Goal: Navigation & Orientation: Find specific page/section

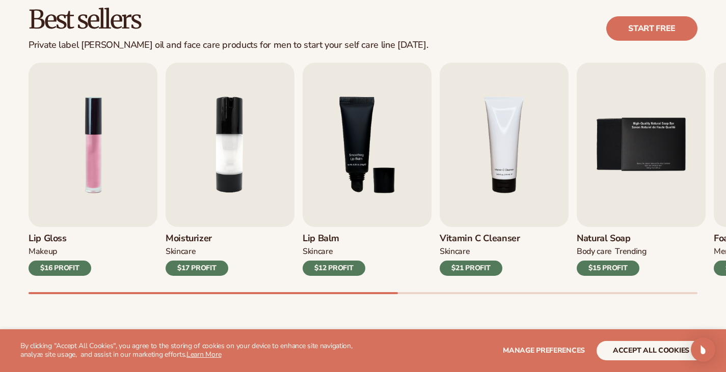
scroll to position [306, 0]
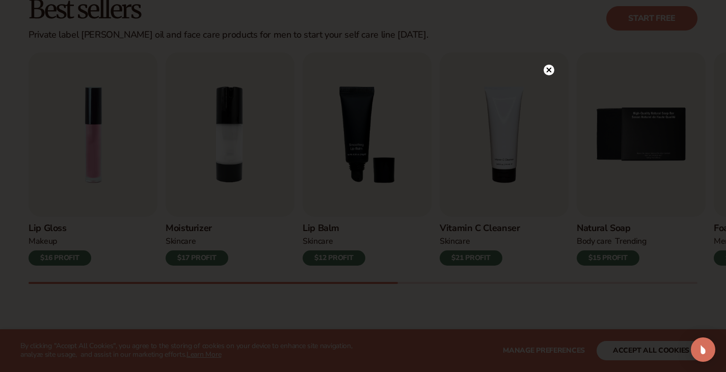
click at [550, 70] on icon at bounding box center [548, 70] width 5 height 5
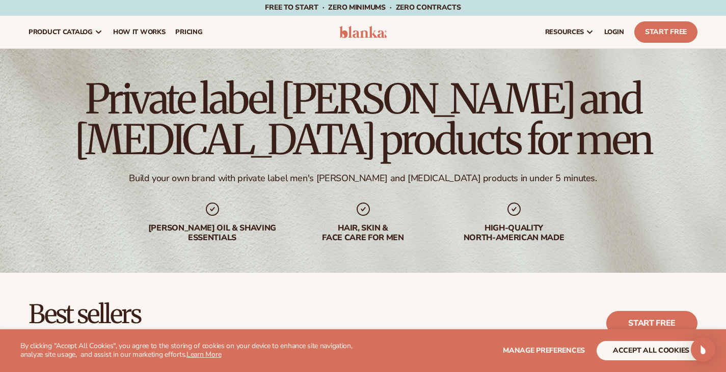
scroll to position [0, 0]
click at [204, 214] on icon at bounding box center [212, 210] width 16 height 16
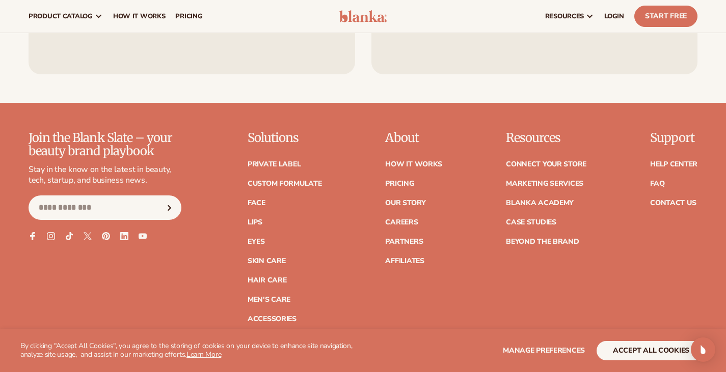
scroll to position [1894, 0]
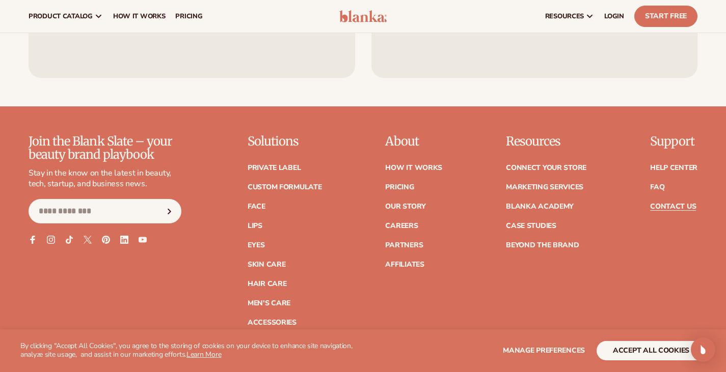
click at [678, 210] on link "Contact Us" at bounding box center [673, 206] width 46 height 7
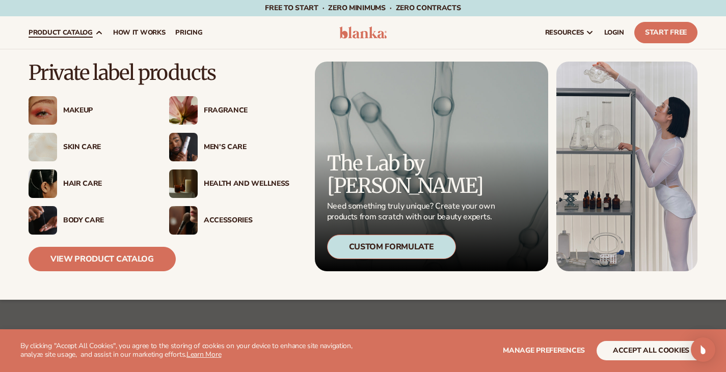
click at [191, 146] on img at bounding box center [183, 147] width 29 height 29
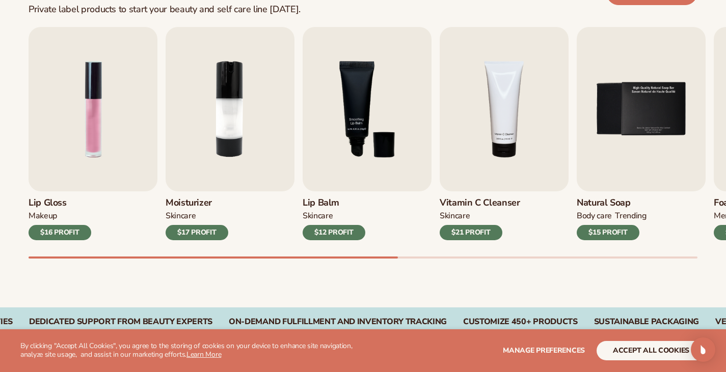
scroll to position [357, 0]
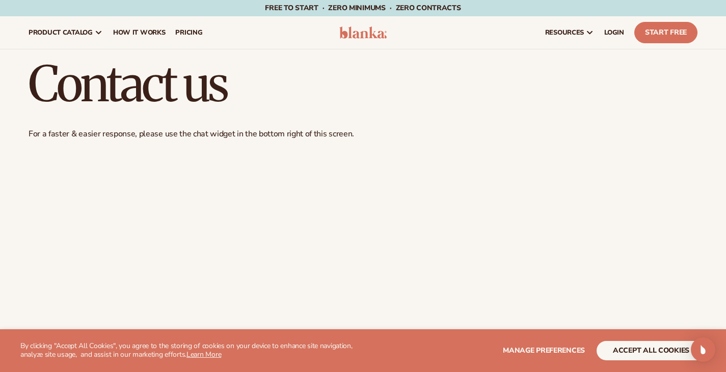
scroll to position [2, 0]
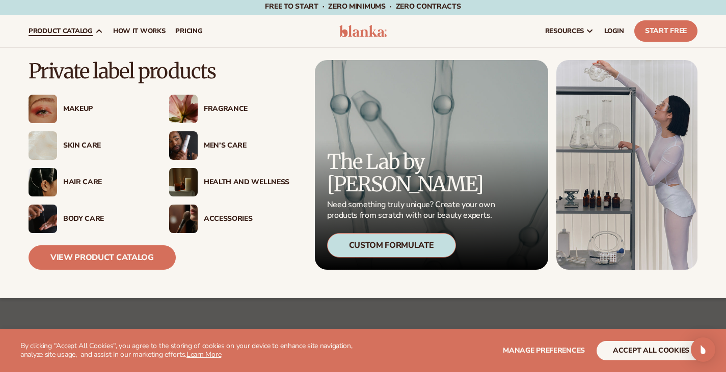
click at [82, 219] on div "Body Care" at bounding box center [106, 219] width 86 height 9
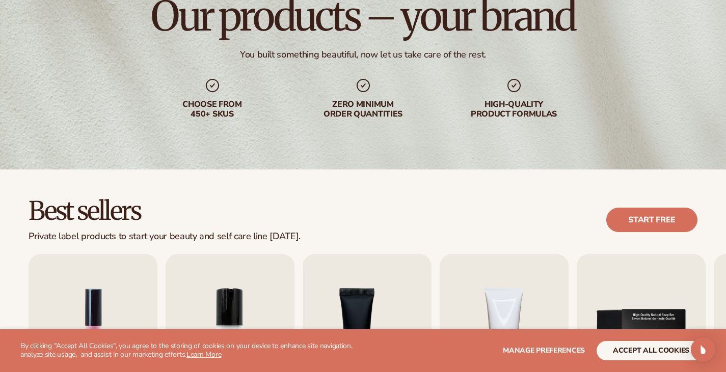
scroll to position [357, 0]
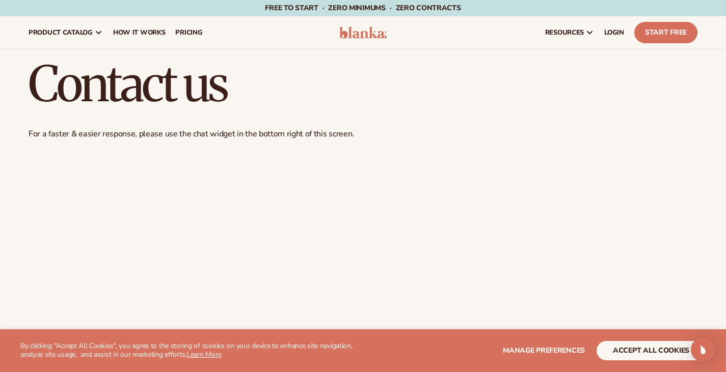
scroll to position [2, 0]
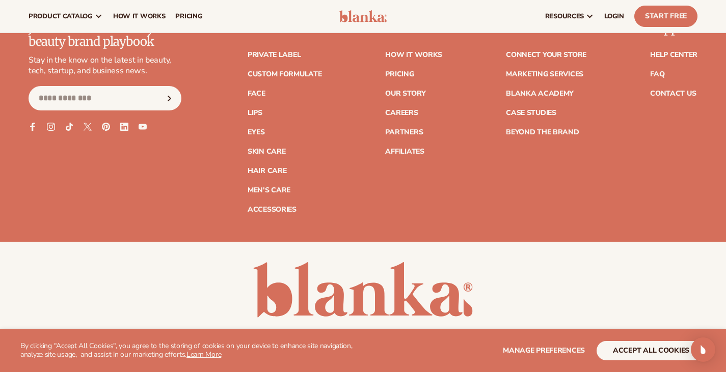
scroll to position [1956, 0]
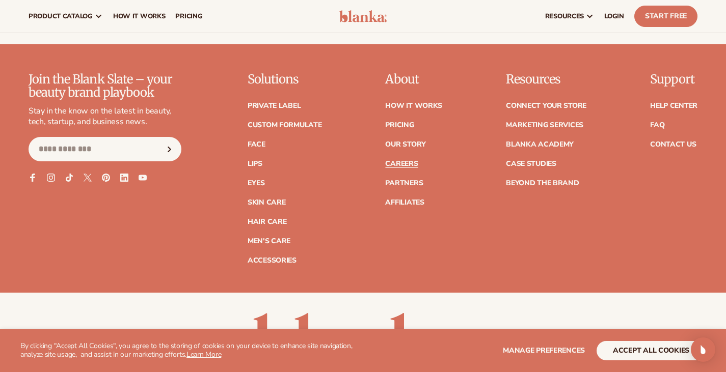
click at [400, 168] on link "Careers" at bounding box center [401, 163] width 33 height 7
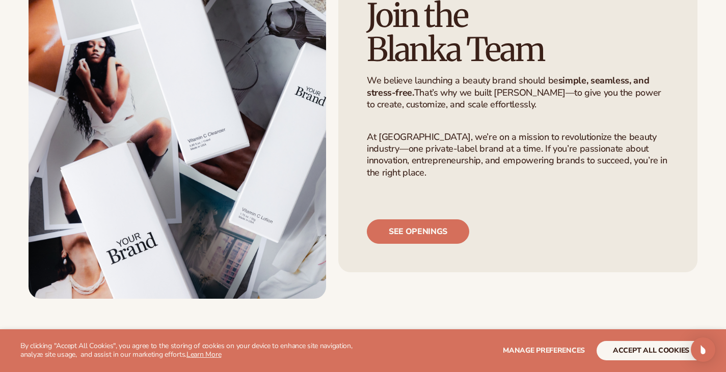
scroll to position [102, 0]
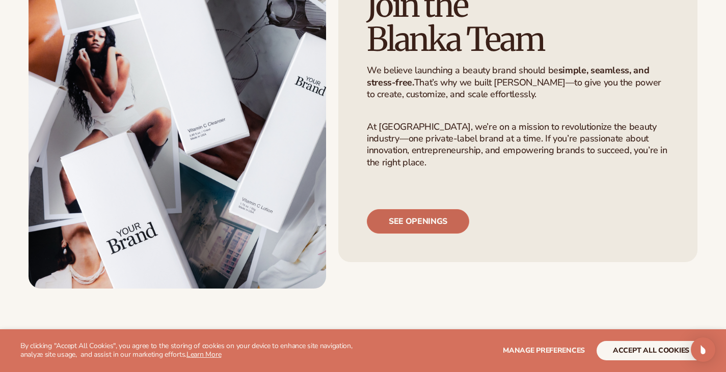
click at [411, 217] on link "See openings" at bounding box center [418, 221] width 102 height 24
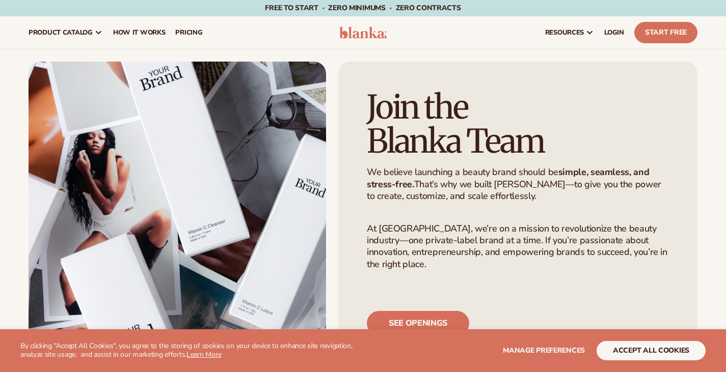
scroll to position [102, 0]
